Goal: Transaction & Acquisition: Download file/media

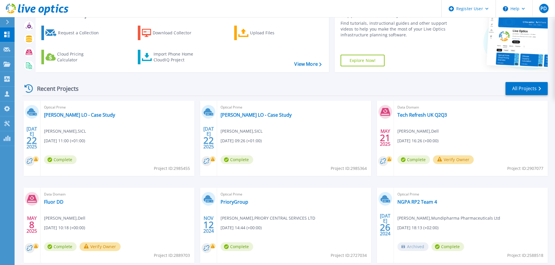
scroll to position [57, 0]
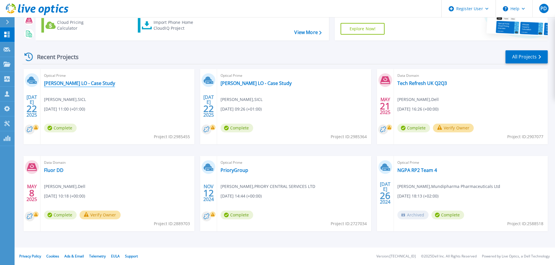
click at [87, 84] on link "[PERSON_NAME] LO - Case Study" at bounding box center [79, 83] width 71 height 6
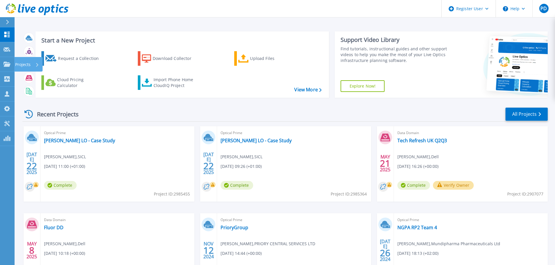
drag, startPoint x: 5, startPoint y: 62, endPoint x: 10, endPoint y: 62, distance: 5.5
click at [5, 62] on icon at bounding box center [6, 64] width 7 height 5
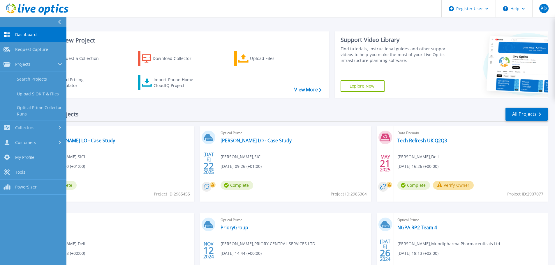
click at [30, 80] on link "Search Projects" at bounding box center [33, 79] width 66 height 15
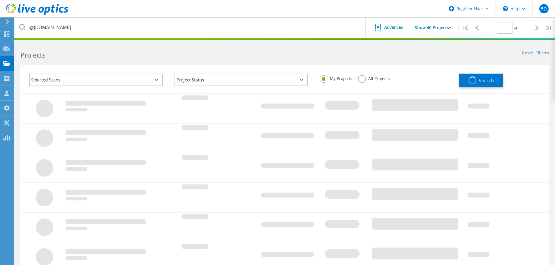
type input "1"
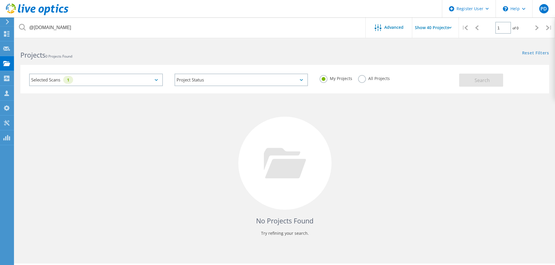
click at [148, 82] on div "Selected Scans 1" at bounding box center [96, 80] width 134 height 13
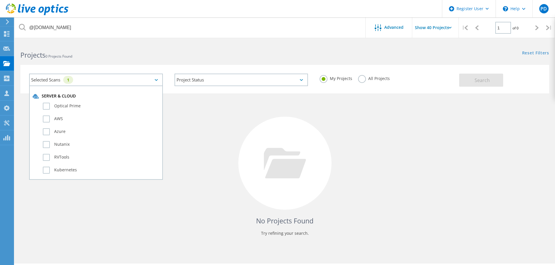
click at [184, 121] on div "No Projects Found Try refining your search." at bounding box center [284, 169] width 529 height 151
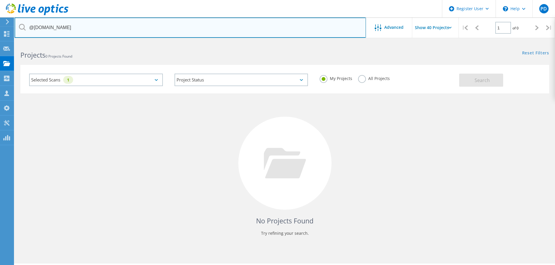
drag, startPoint x: 84, startPoint y: 34, endPoint x: 56, endPoint y: 26, distance: 29.9
click at [79, 33] on input "@dpsltd.com" at bounding box center [190, 27] width 351 height 20
drag, startPoint x: 63, startPoint y: 28, endPoint x: -107, endPoint y: 23, distance: 169.6
click at [0, 23] on html "Register User \n Help Explore Helpful Articles Contact Support PD Dell User Phi…" at bounding box center [277, 140] width 555 height 281
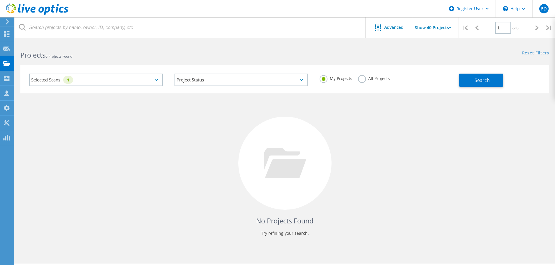
click at [435, 24] on input "Show 40 Projects" at bounding box center [441, 27] width 58 height 20
click at [363, 77] on label "All Projects" at bounding box center [374, 78] width 32 height 6
click at [0, 0] on input "All Projects" at bounding box center [0, 0] width 0 height 0
click at [432, 30] on input "Show 40 Projects" at bounding box center [441, 27] width 58 height 20
click at [409, 126] on div "No Projects Found Try refining your search." at bounding box center [284, 169] width 529 height 151
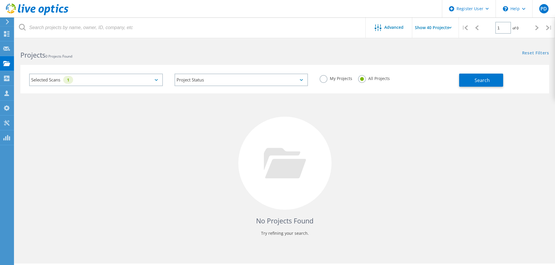
click at [147, 79] on div "Selected Scans 1" at bounding box center [96, 80] width 134 height 13
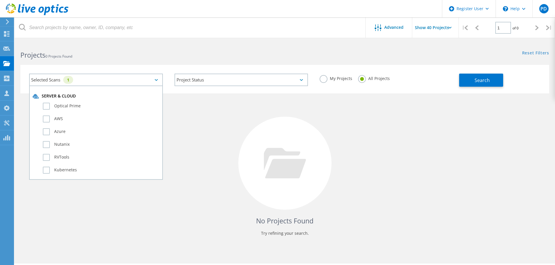
click at [47, 105] on label "Optical Prime" at bounding box center [101, 106] width 117 height 7
click at [0, 0] on input "Optical Prime" at bounding box center [0, 0] width 0 height 0
click at [472, 78] on button "Search" at bounding box center [481, 80] width 44 height 13
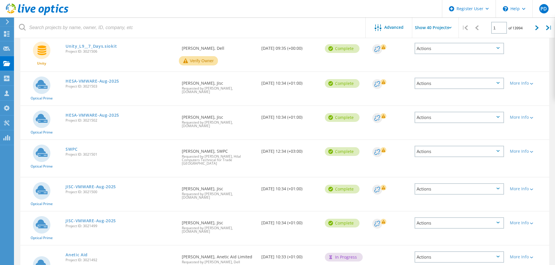
scroll to position [524, 0]
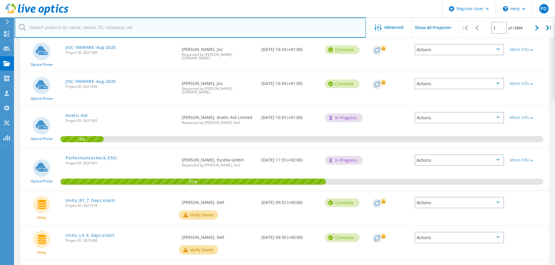
click at [100, 30] on input "text" at bounding box center [190, 27] width 351 height 20
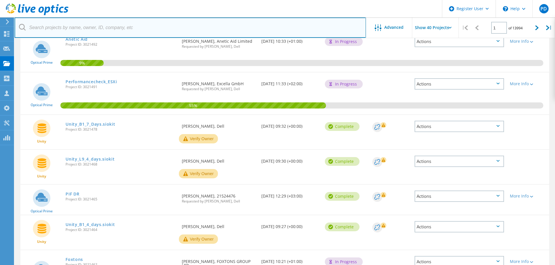
scroll to position [757, 0]
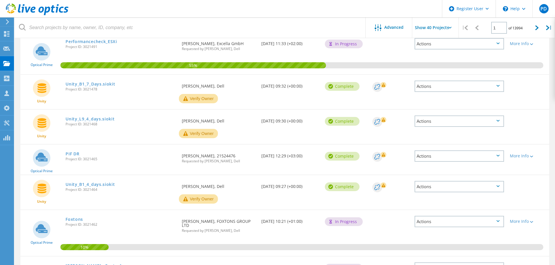
click at [395, 27] on span "Advanced" at bounding box center [393, 27] width 19 height 4
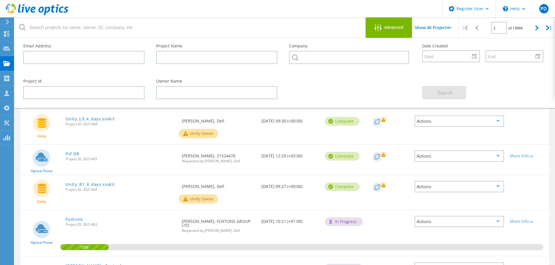
click at [384, 34] on div "Advanced" at bounding box center [389, 27] width 47 height 20
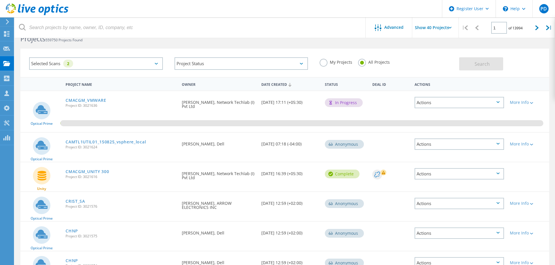
scroll to position [0, 0]
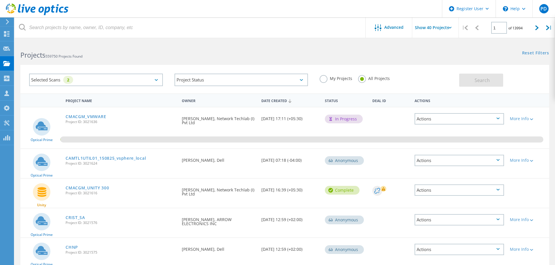
drag, startPoint x: 324, startPoint y: 77, endPoint x: 333, endPoint y: 78, distance: 9.4
click at [324, 77] on label "My Projects" at bounding box center [336, 78] width 33 height 6
click at [0, 0] on input "My Projects" at bounding box center [0, 0] width 0 height 0
click at [457, 81] on div "My Projects All Projects" at bounding box center [386, 79] width 145 height 22
click at [474, 80] on button "Search" at bounding box center [481, 80] width 44 height 13
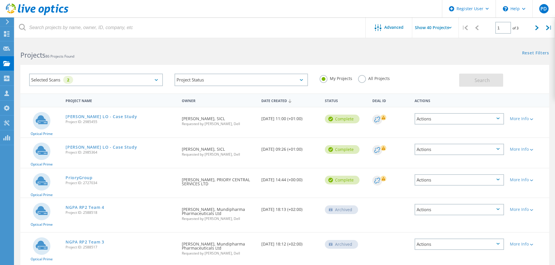
click at [96, 118] on link "[PERSON_NAME] LO - Case Study" at bounding box center [101, 117] width 71 height 4
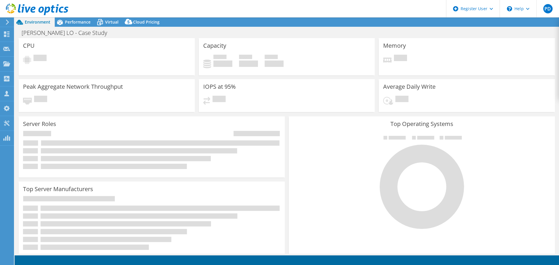
select select "EULondon"
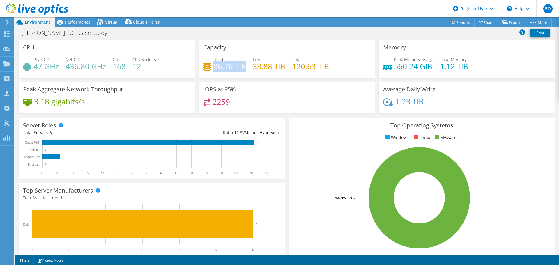
drag, startPoint x: 213, startPoint y: 68, endPoint x: 243, endPoint y: 68, distance: 30.6
click at [243, 68] on h4 "86.76 TiB" at bounding box center [230, 66] width 33 height 6
click at [462, 19] on link "Reports" at bounding box center [461, 22] width 28 height 9
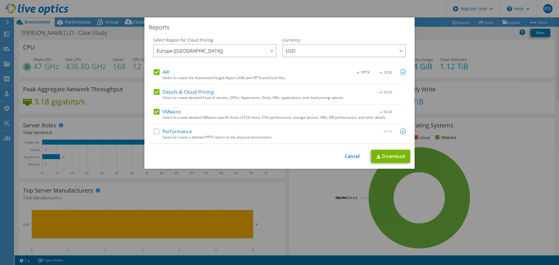
click at [155, 77] on div "AIR .PPTX .XLSX Select to create the Automated Insight Report (AIR) with PPTX a…" at bounding box center [280, 76] width 252 height 15
click at [155, 71] on label "AIR" at bounding box center [162, 72] width 16 height 6
click at [0, 0] on input "AIR" at bounding box center [0, 0] width 0 height 0
click at [381, 153] on link "Download" at bounding box center [390, 156] width 39 height 13
click at [102, 60] on div "Reports Select Region for Cloud Pricing Asia Pacific (Hong Kong) Asia Pacific (…" at bounding box center [279, 132] width 559 height 230
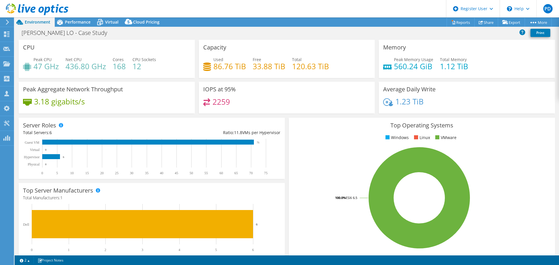
click at [227, 69] on h4 "86.76 TiB" at bounding box center [230, 66] width 33 height 6
click at [224, 66] on h4 "86.76 TiB" at bounding box center [230, 66] width 33 height 6
drag, startPoint x: 211, startPoint y: 65, endPoint x: 239, endPoint y: 67, distance: 28.0
click at [239, 67] on div "Used 86.76 TiB" at bounding box center [224, 63] width 43 height 13
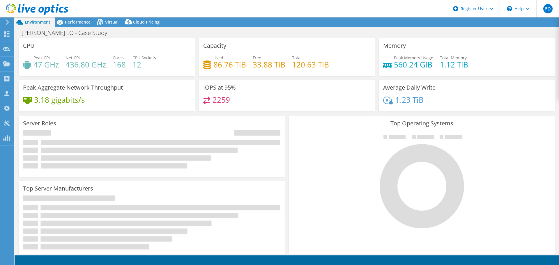
select select "EULondon"
select select "USD"
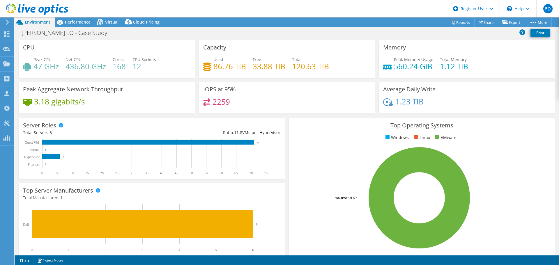
click at [80, 22] on span "Performance" at bounding box center [78, 22] width 26 height 6
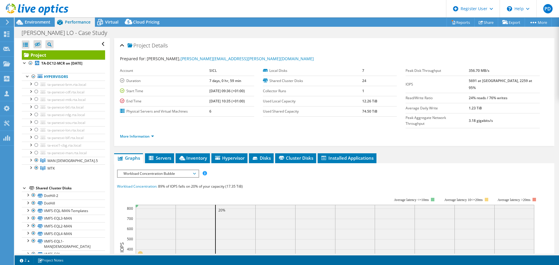
click at [32, 170] on div at bounding box center [31, 168] width 6 height 6
click at [33, 159] on div at bounding box center [31, 160] width 6 height 6
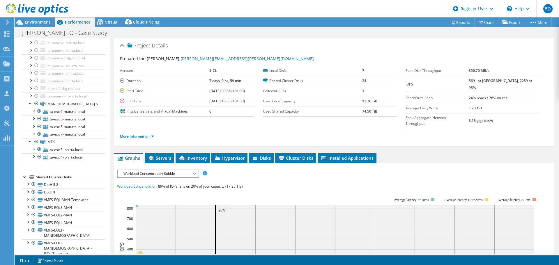
scroll to position [58, 0]
